Goal: Find specific page/section: Find specific page/section

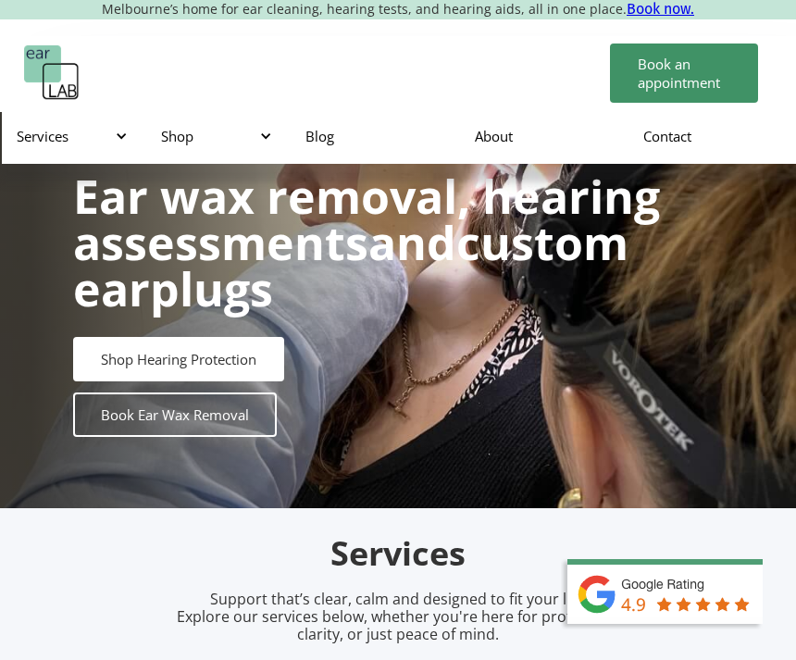
click at [665, 137] on link "Contact" at bounding box center [712, 136] width 168 height 54
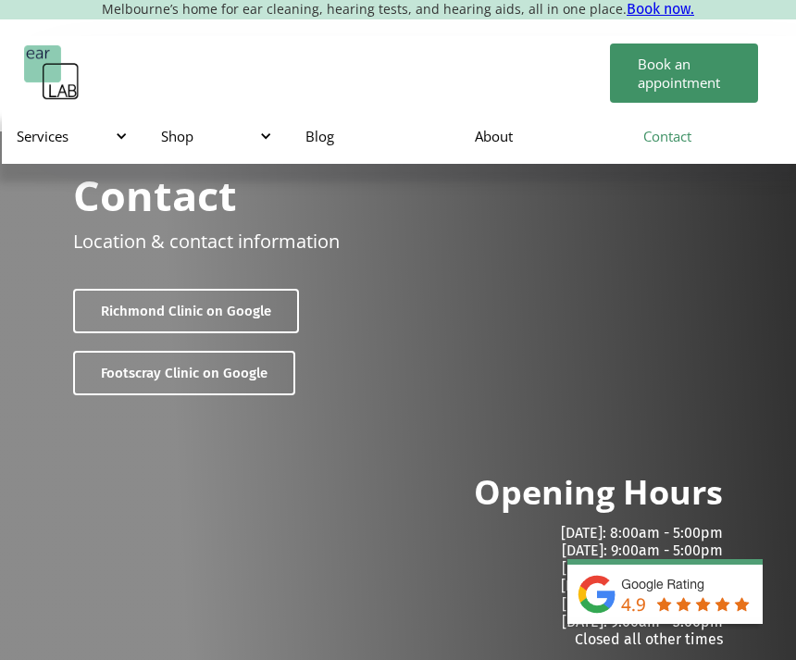
click at [665, 69] on link "Book an appointment" at bounding box center [684, 72] width 148 height 59
click at [170, 133] on div "Shop" at bounding box center [214, 136] width 107 height 19
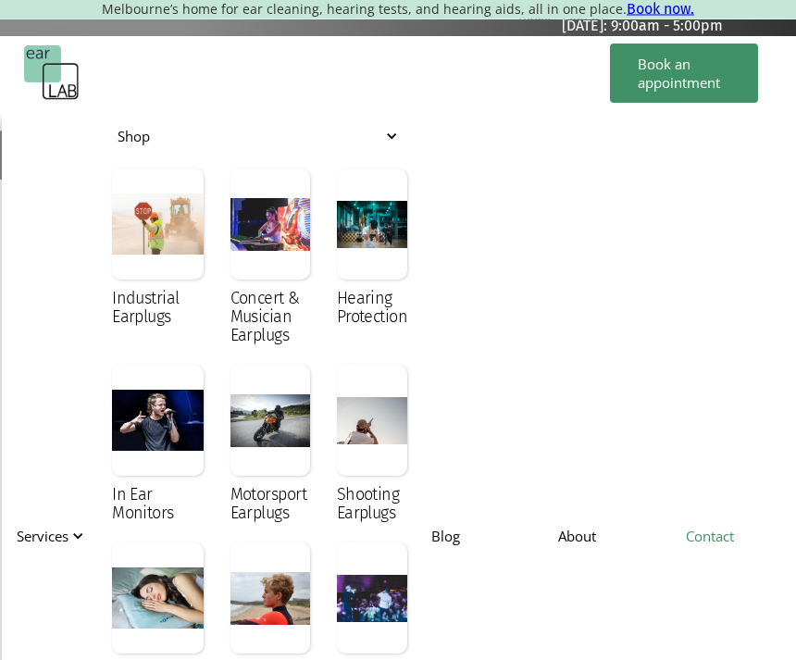
scroll to position [543, 0]
click at [81, 533] on div at bounding box center [77, 535] width 13 height 13
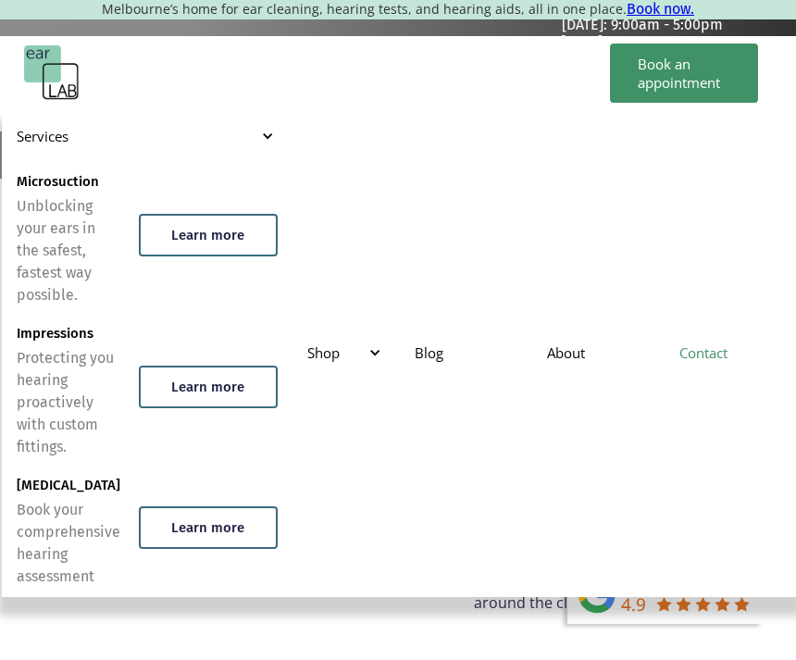
click at [206, 239] on div "Learn more" at bounding box center [207, 235] width 73 height 17
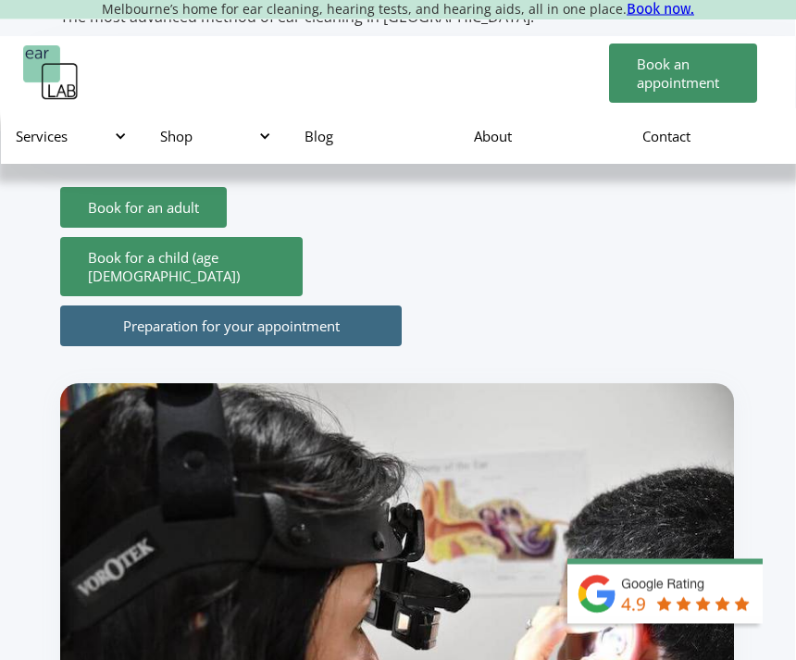
scroll to position [338, 0]
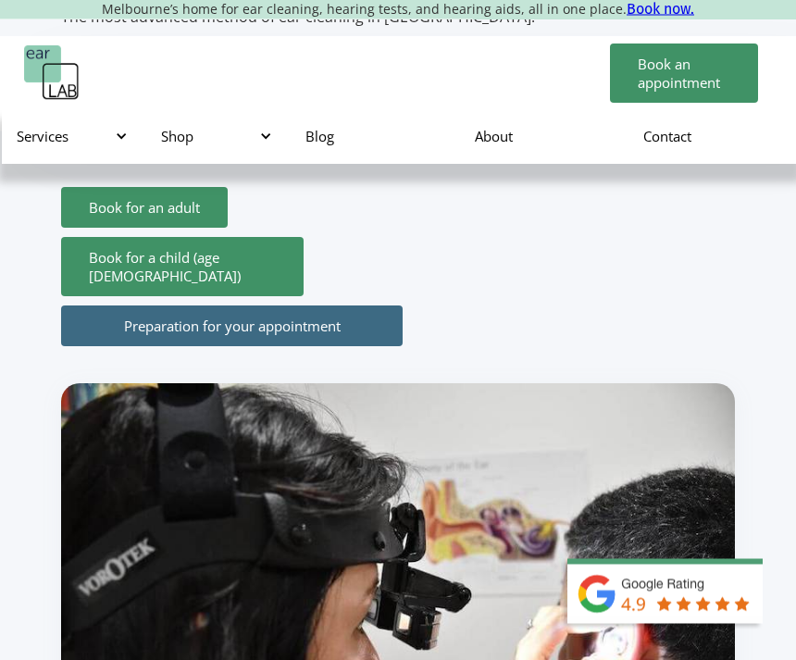
click at [198, 338] on link "Preparation for your appointment" at bounding box center [232, 326] width 342 height 41
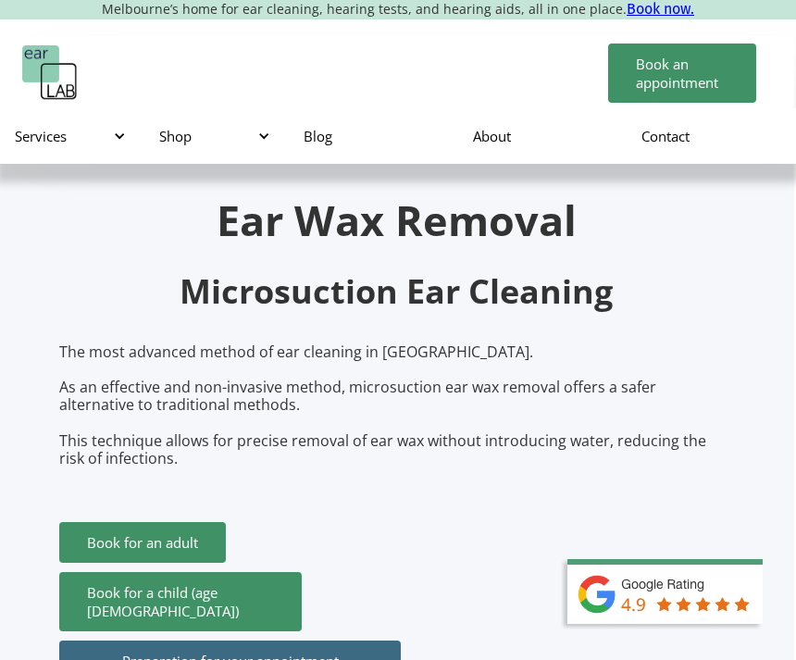
scroll to position [0, 2]
